Goal: Transaction & Acquisition: Purchase product/service

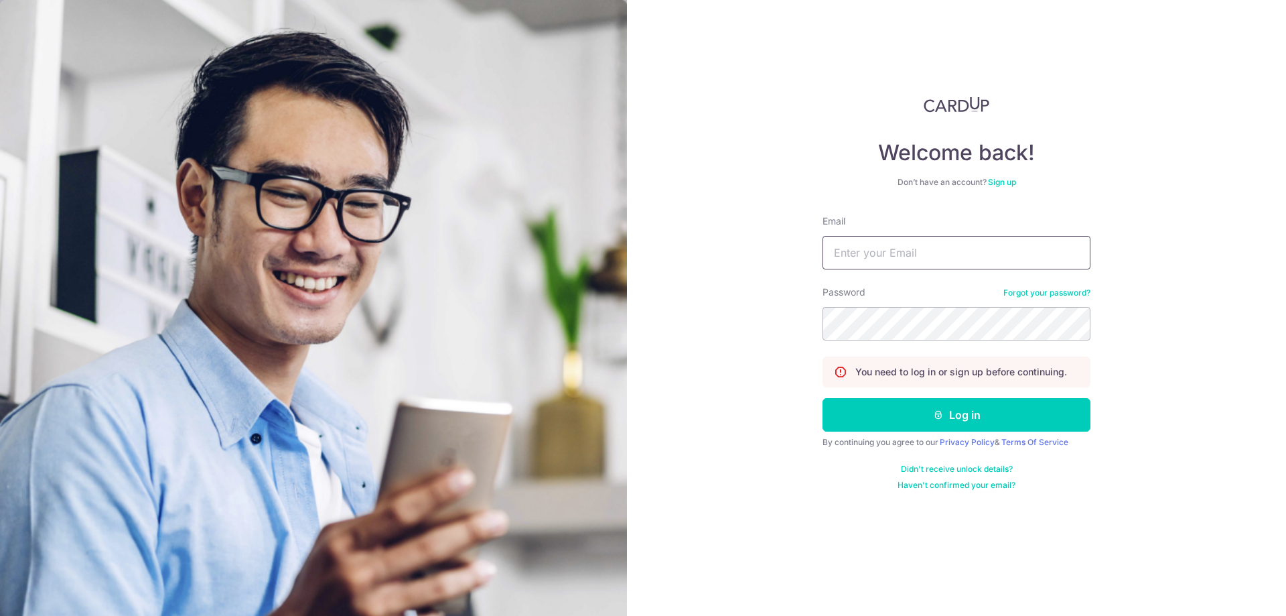
type input "mervyn.yeo@gmail.com"
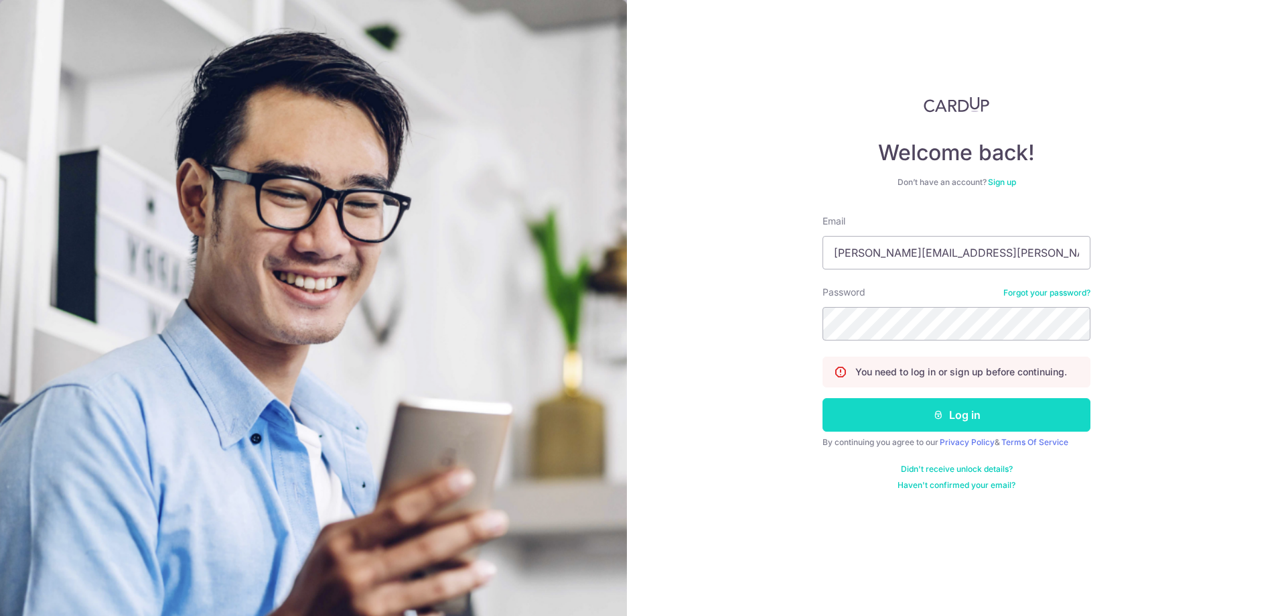
click at [968, 421] on button "Log in" at bounding box center [957, 414] width 268 height 33
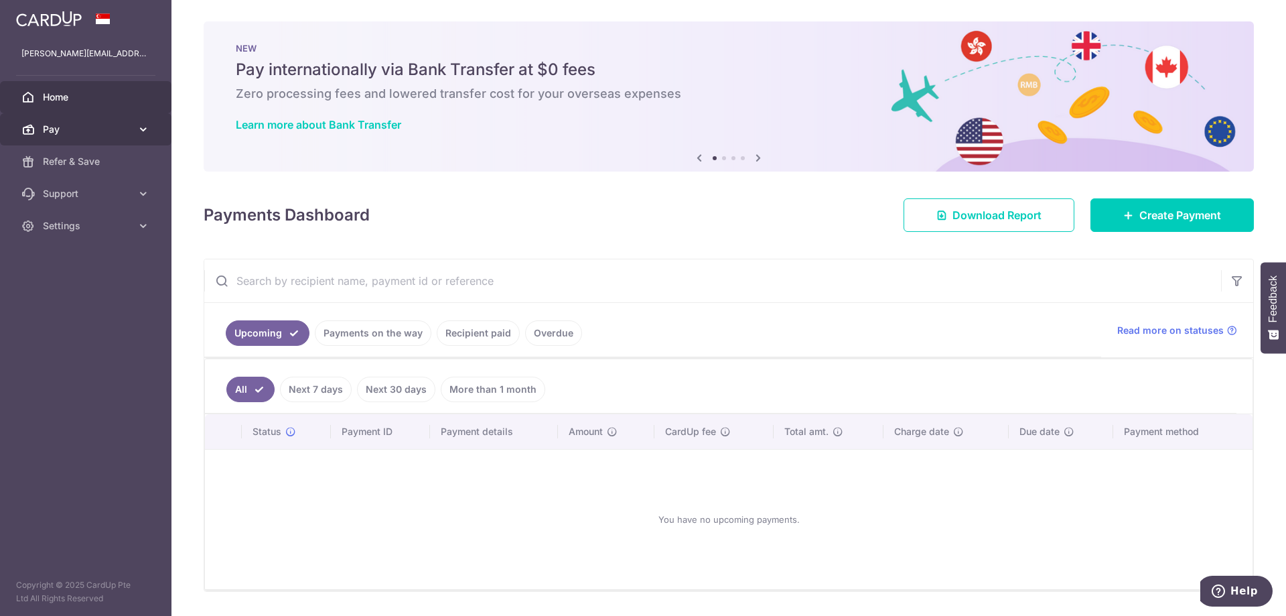
click at [149, 129] on icon at bounding box center [143, 129] width 13 height 13
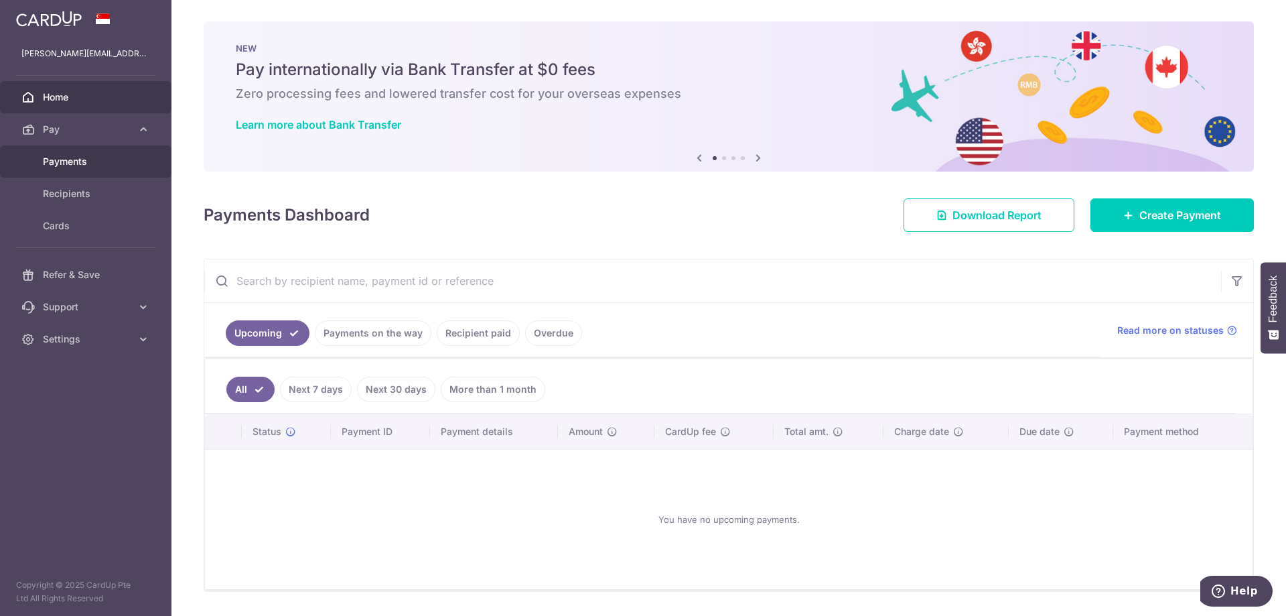
click at [68, 156] on div at bounding box center [649, 311] width 1299 height 622
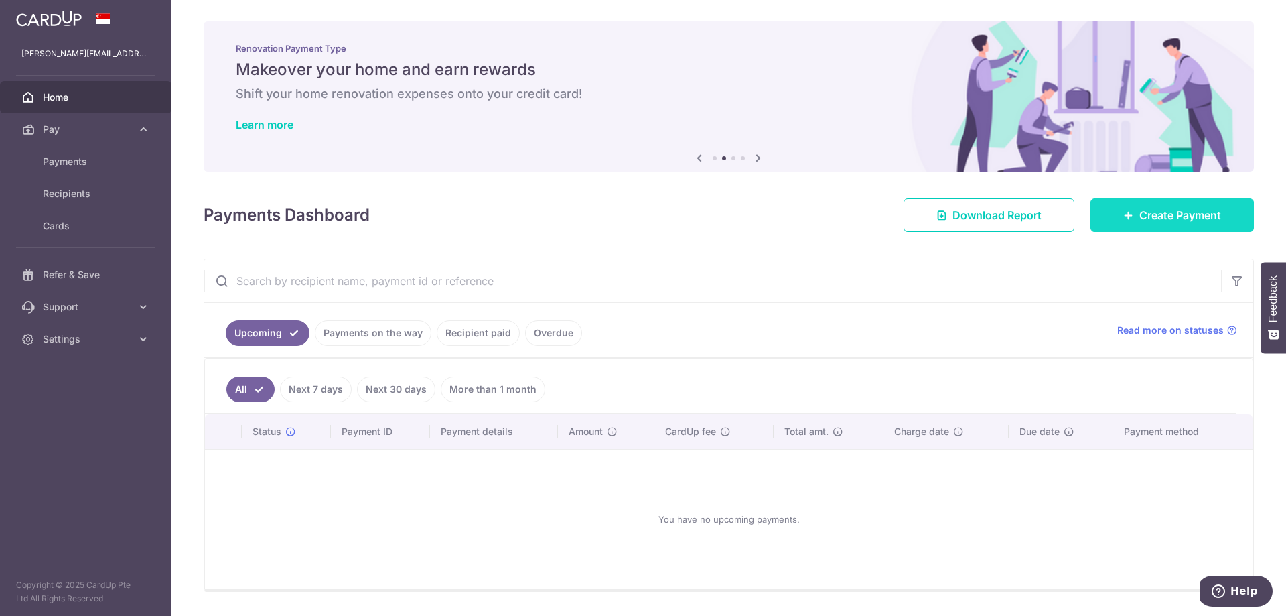
click at [1182, 208] on span "Create Payment" at bounding box center [1180, 215] width 82 height 16
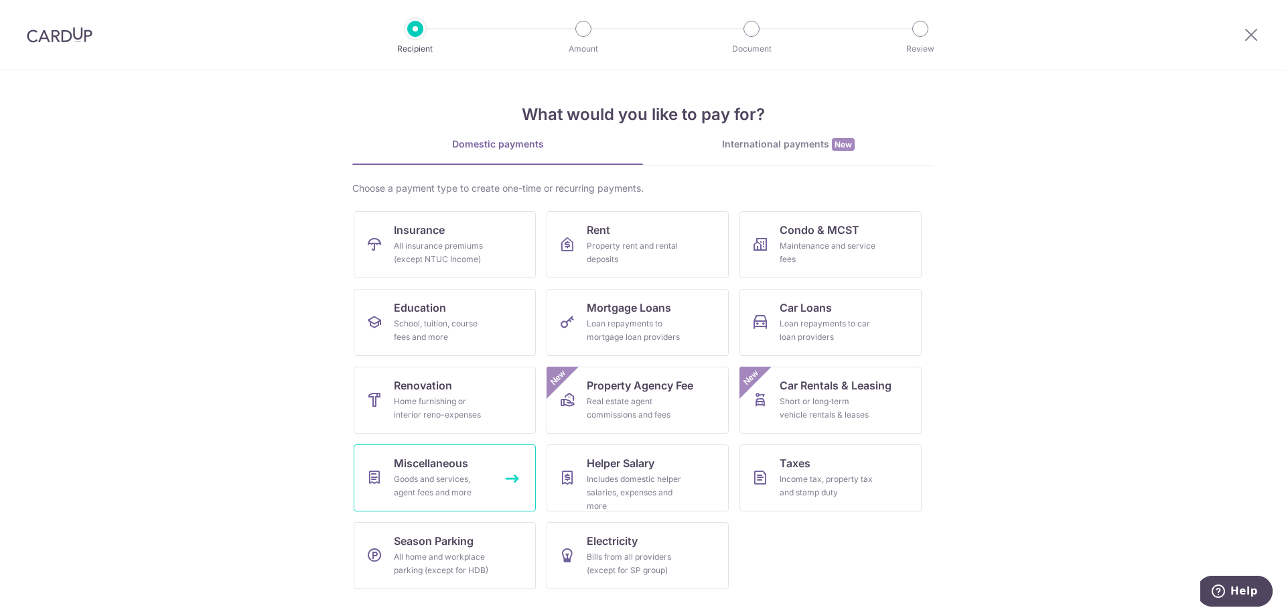
click at [494, 453] on link "Miscellaneous Goods and services, agent fees and more" at bounding box center [445, 477] width 182 height 67
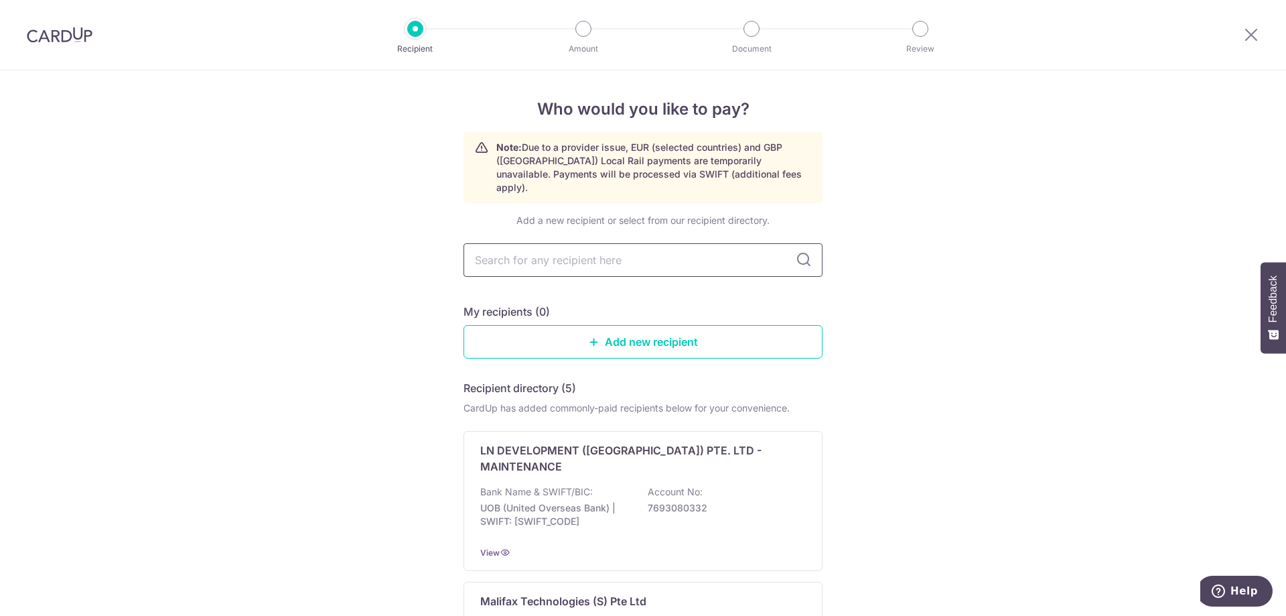
type input "a"
type input "aos"
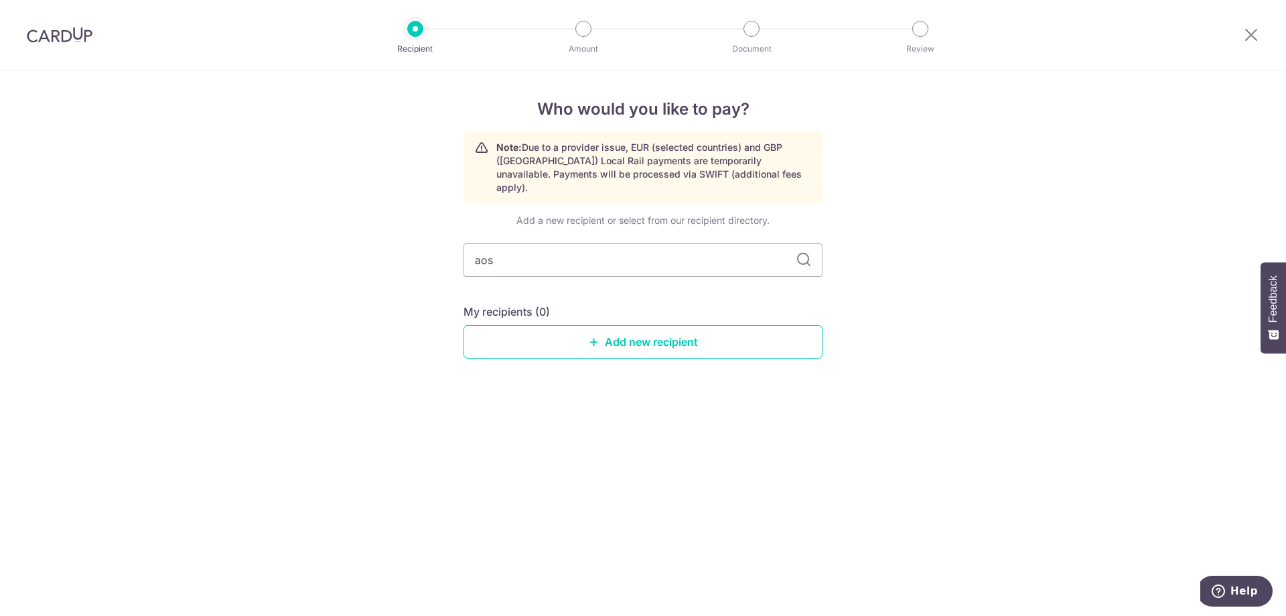
drag, startPoint x: 702, startPoint y: 250, endPoint x: 451, endPoint y: 232, distance: 251.2
click at [451, 232] on div "Who would you like to pay? Note: Due to a provider issue, EUR (selected countri…" at bounding box center [643, 342] width 1286 height 545
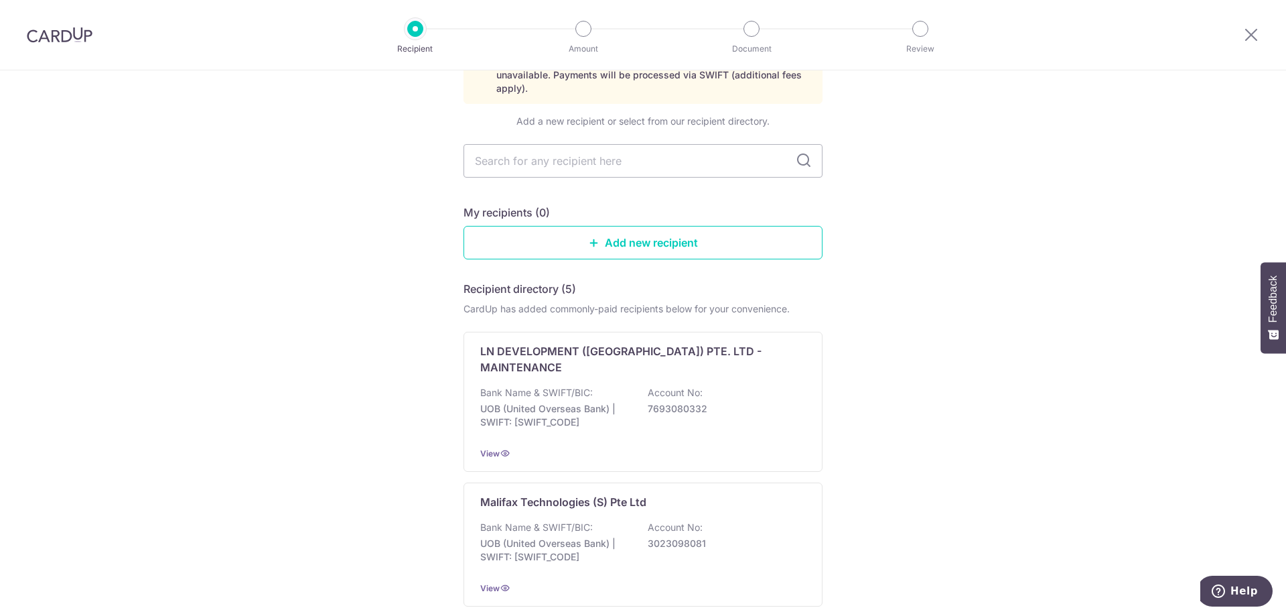
scroll to position [52, 0]
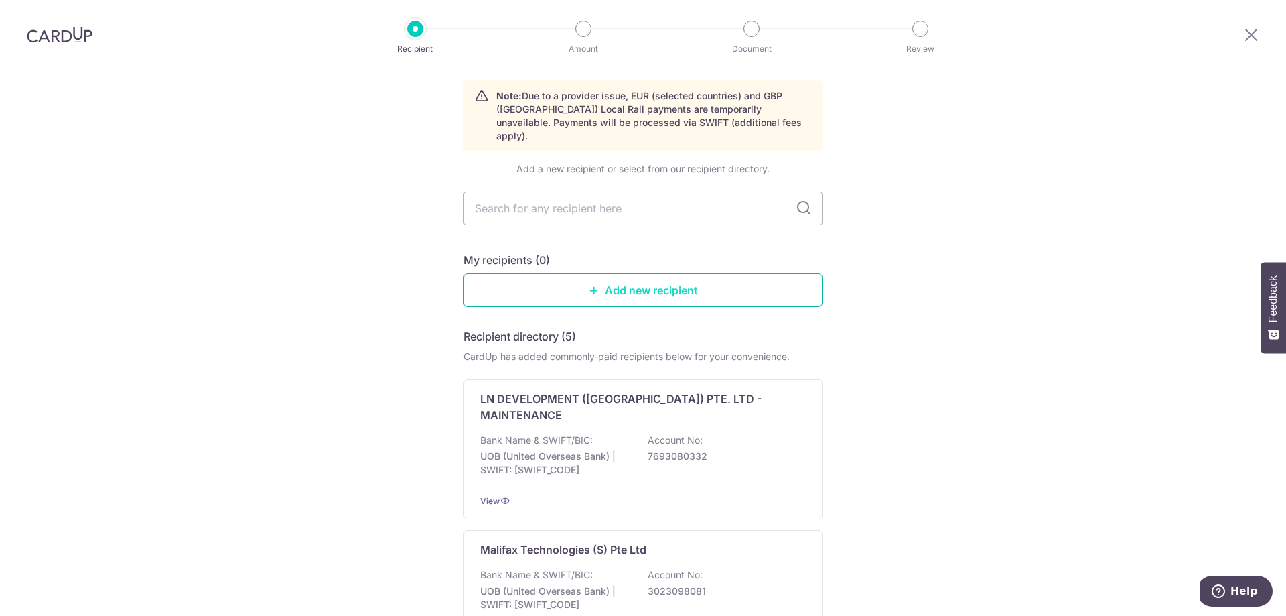
click at [679, 277] on link "Add new recipient" at bounding box center [643, 289] width 359 height 33
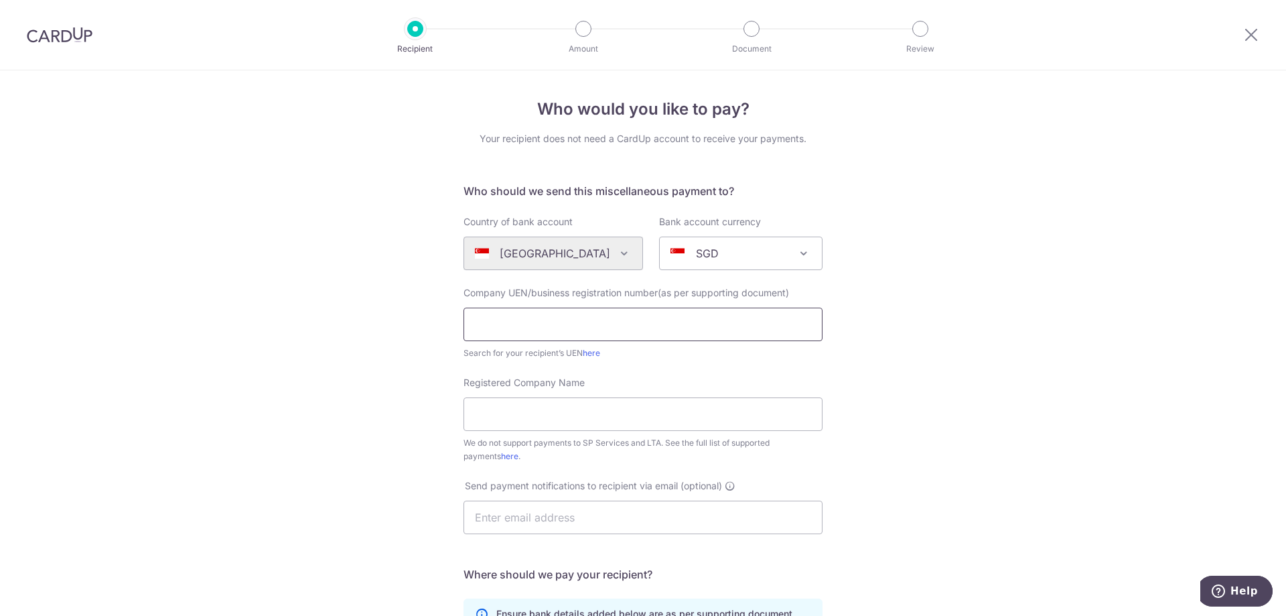
paste input "201130574G"
type input "201130574G"
click at [649, 415] on input "Registered Company Name" at bounding box center [643, 413] width 359 height 33
paste input "AOS Bath Pte Ltd"
type input "AOS Bath Pte Ltd"
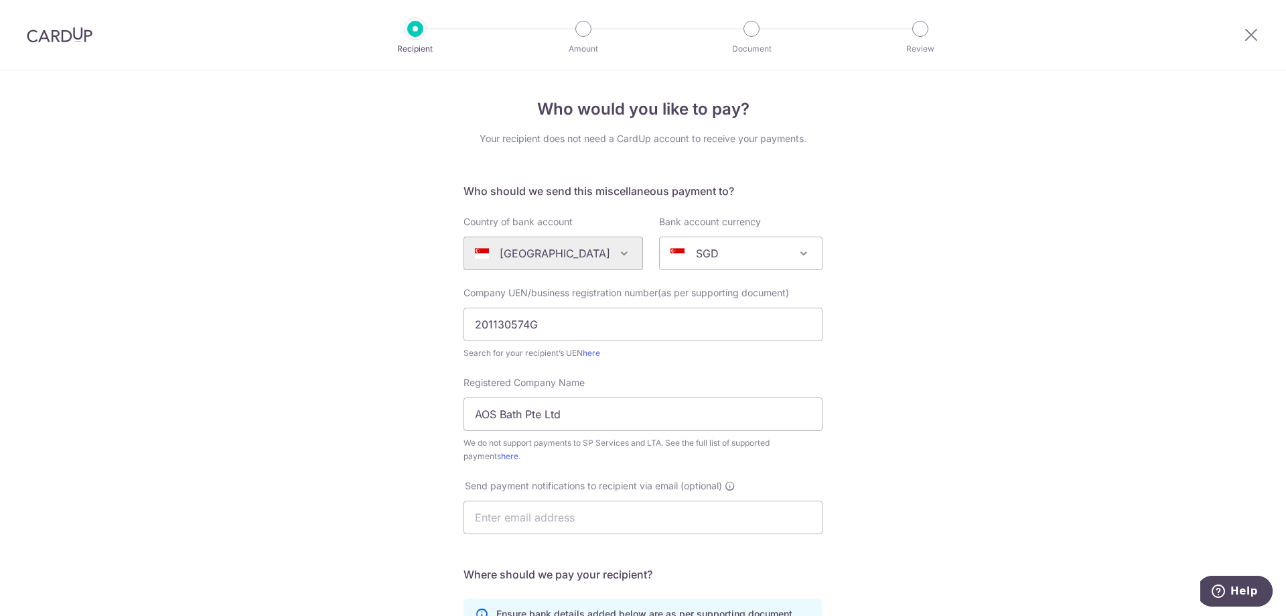
click at [943, 360] on div "Who would you like to pay? Your recipient does not need a CardUp account to rec…" at bounding box center [643, 485] width 1286 height 831
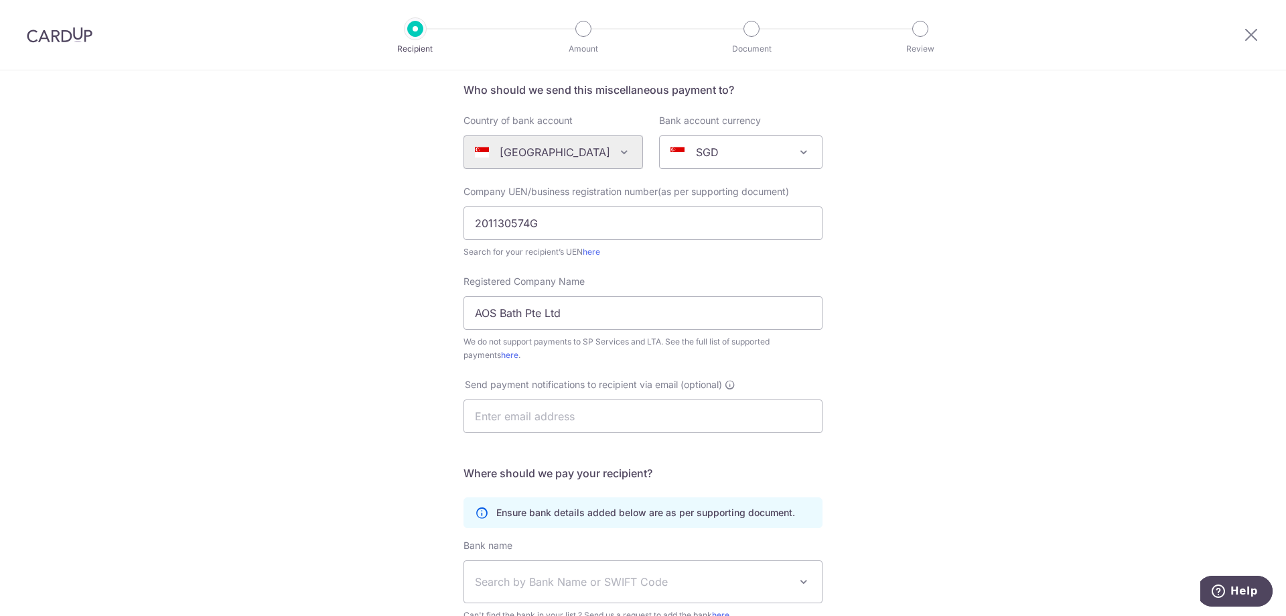
scroll to position [134, 0]
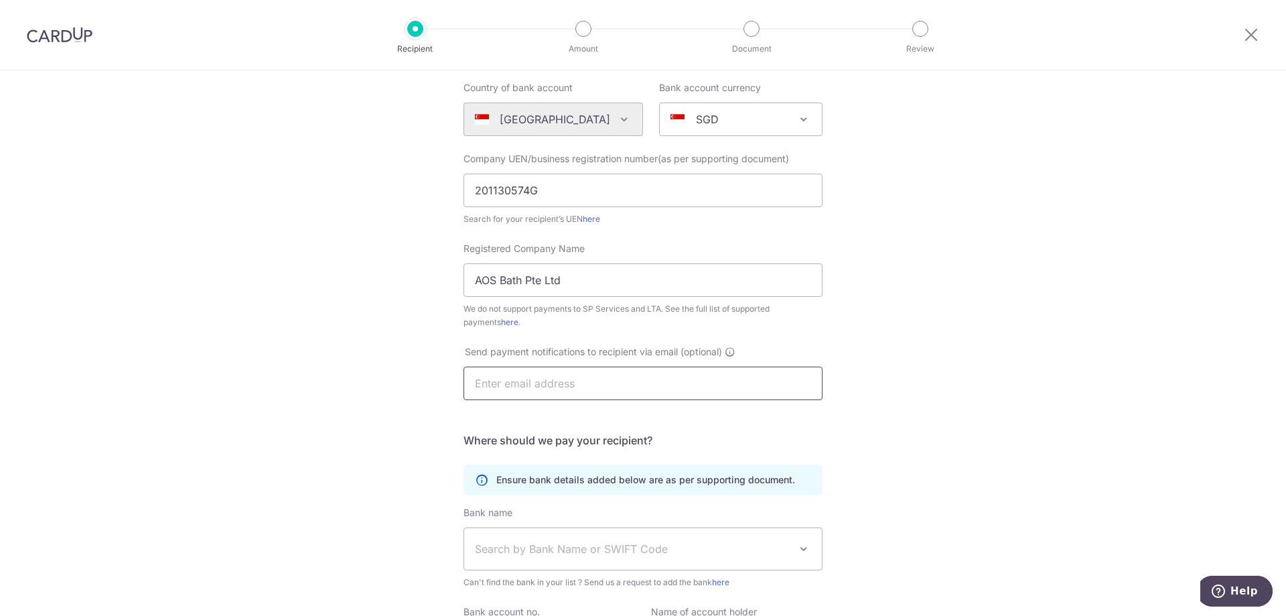
click at [635, 382] on input "text" at bounding box center [643, 382] width 359 height 33
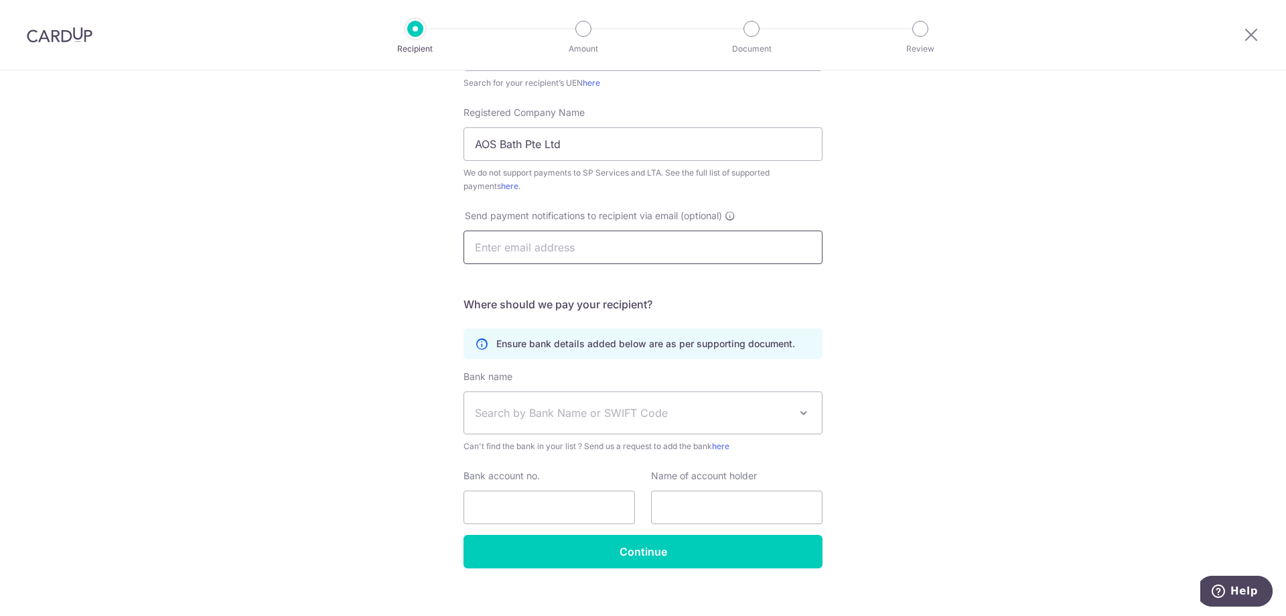
scroll to position [285, 0]
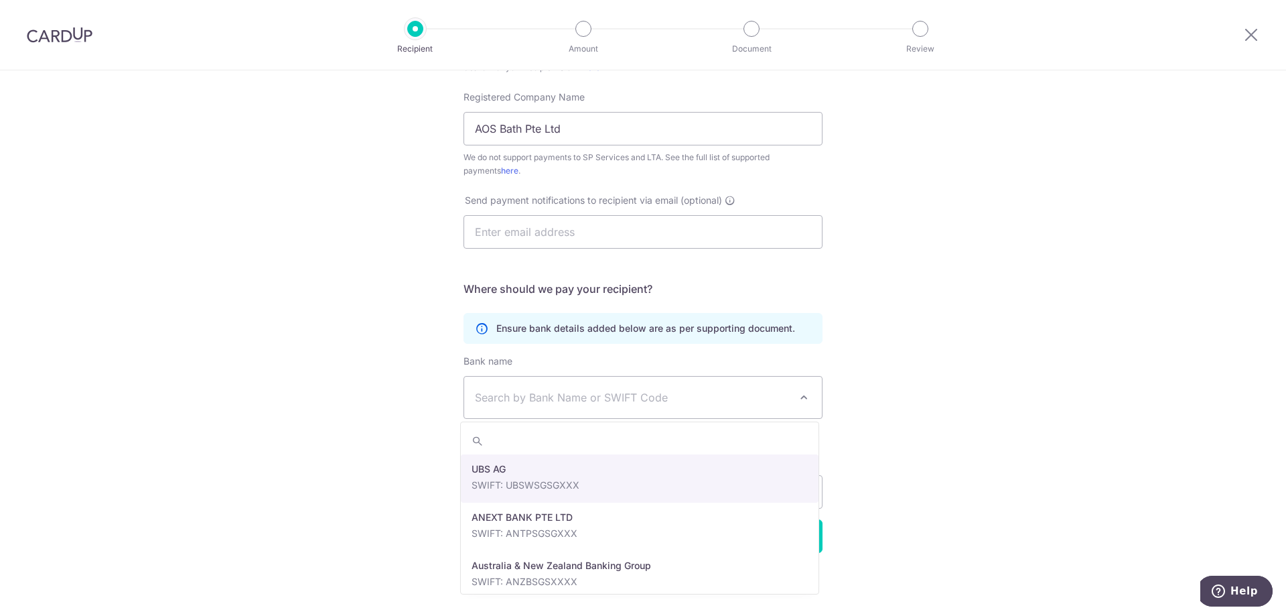
click at [773, 407] on span "Search by Bank Name or SWIFT Code" at bounding box center [643, 397] width 358 height 42
click at [803, 395] on span at bounding box center [804, 397] width 16 height 16
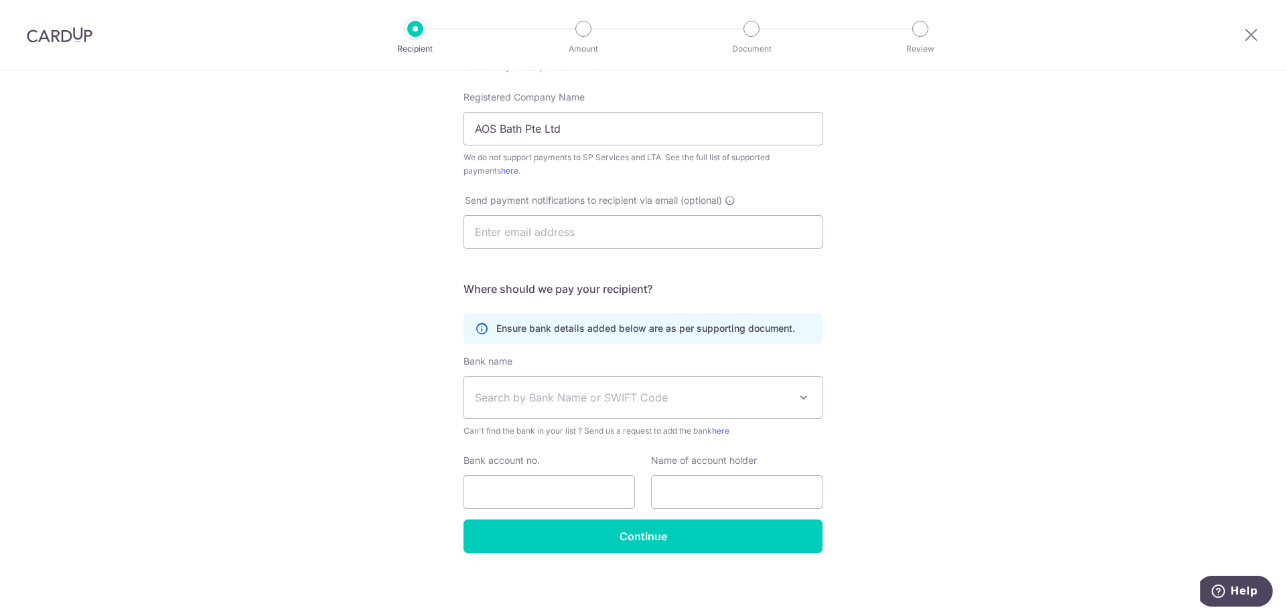
click at [415, 453] on div "Who would you like to pay? Your recipient does not need a CardUp account to rec…" at bounding box center [643, 200] width 1286 height 831
